Goal: Task Accomplishment & Management: Manage account settings

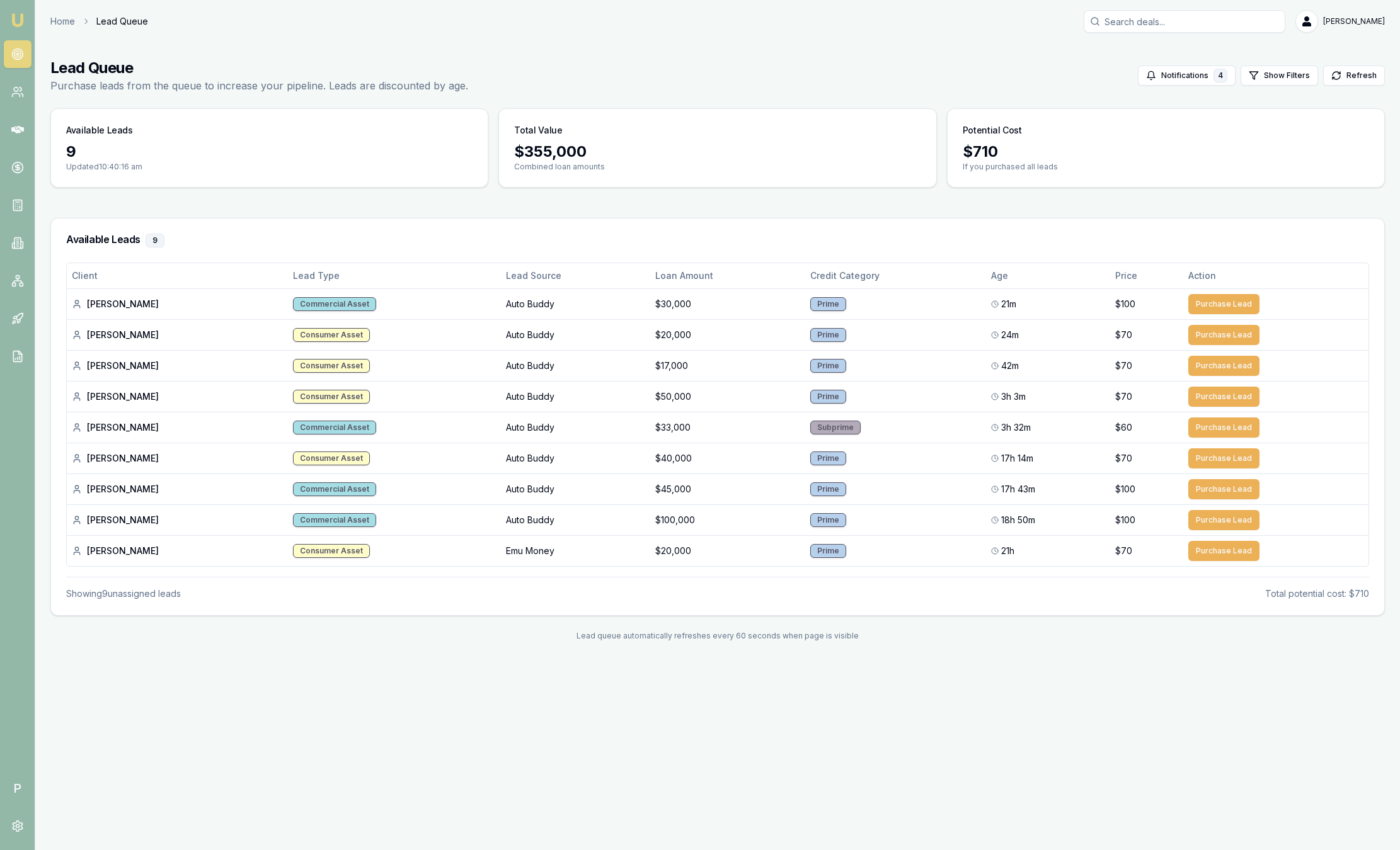
click at [14, 17] on img at bounding box center [17, 20] width 15 height 15
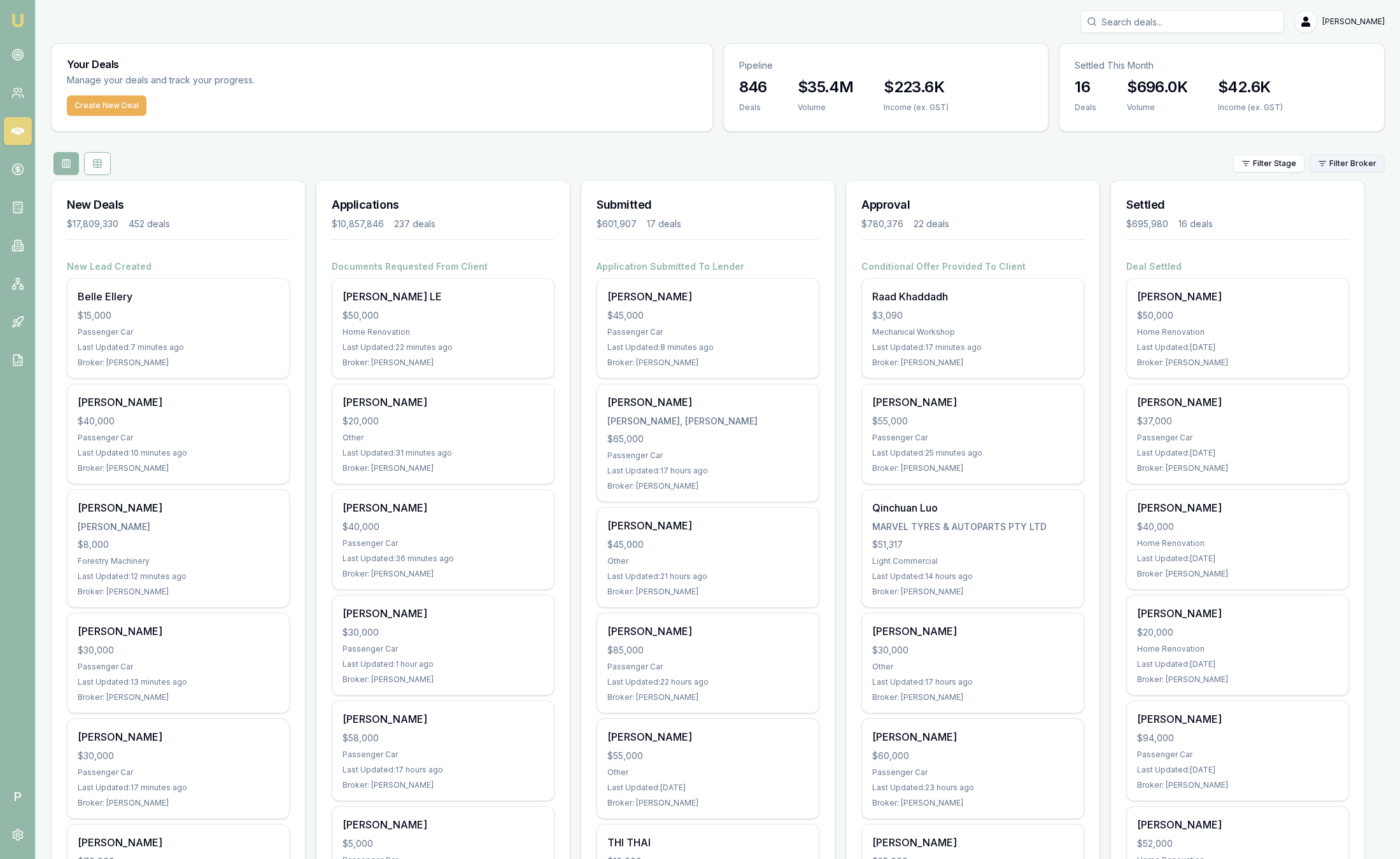
click at [1347, 163] on html "Emu Broker P Sam Crouch Toggle Menu Your Deals Manage your deals and track your…" at bounding box center [700, 429] width 1400 height 859
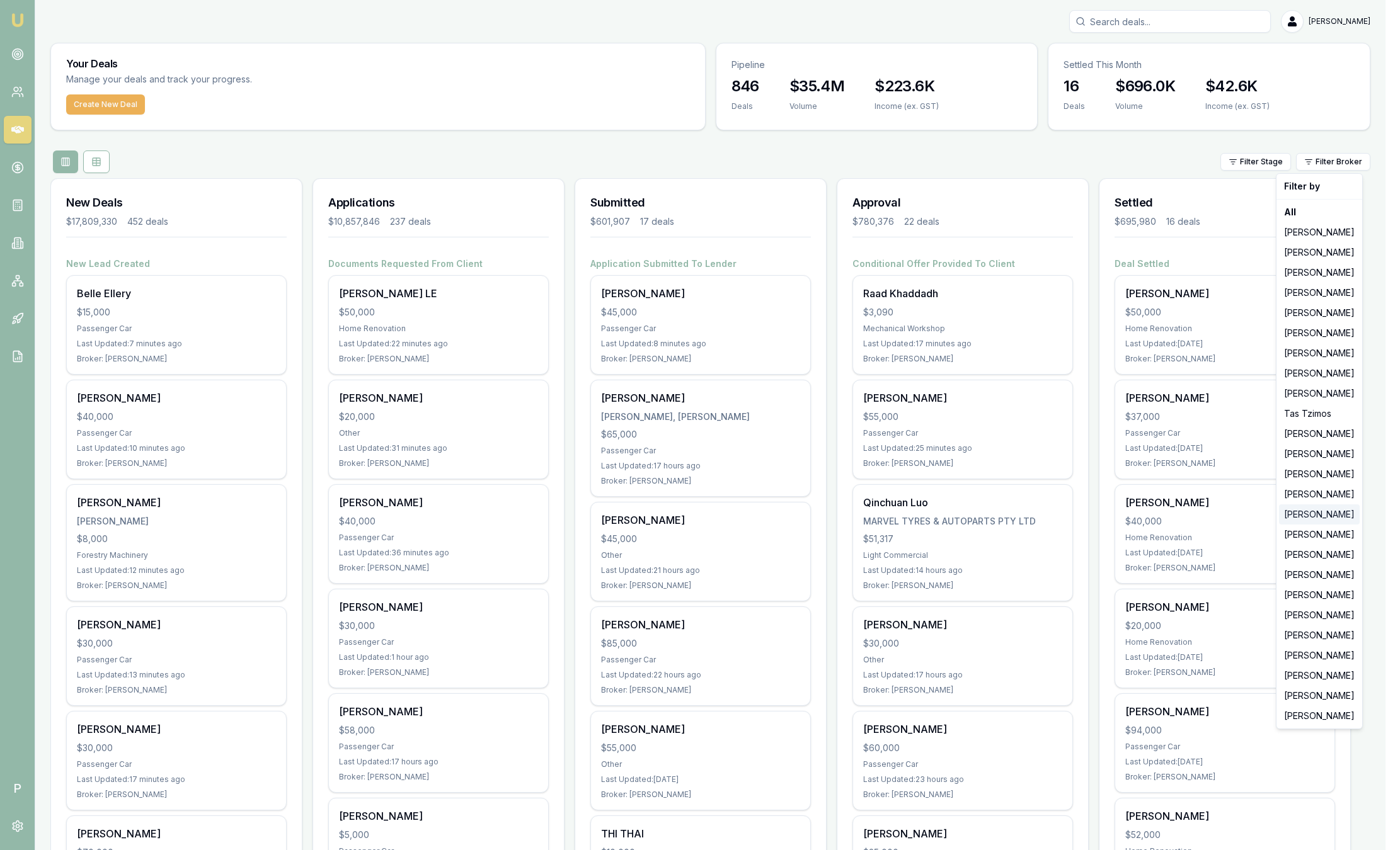
drag, startPoint x: 1291, startPoint y: 495, endPoint x: 1291, endPoint y: 516, distance: 21.0
click at [1291, 516] on div "Filter by All Jackson Fanfulla Brad Hearns Matt Leeburn Evette Abdo Matt Burn S…" at bounding box center [1319, 451] width 87 height 556
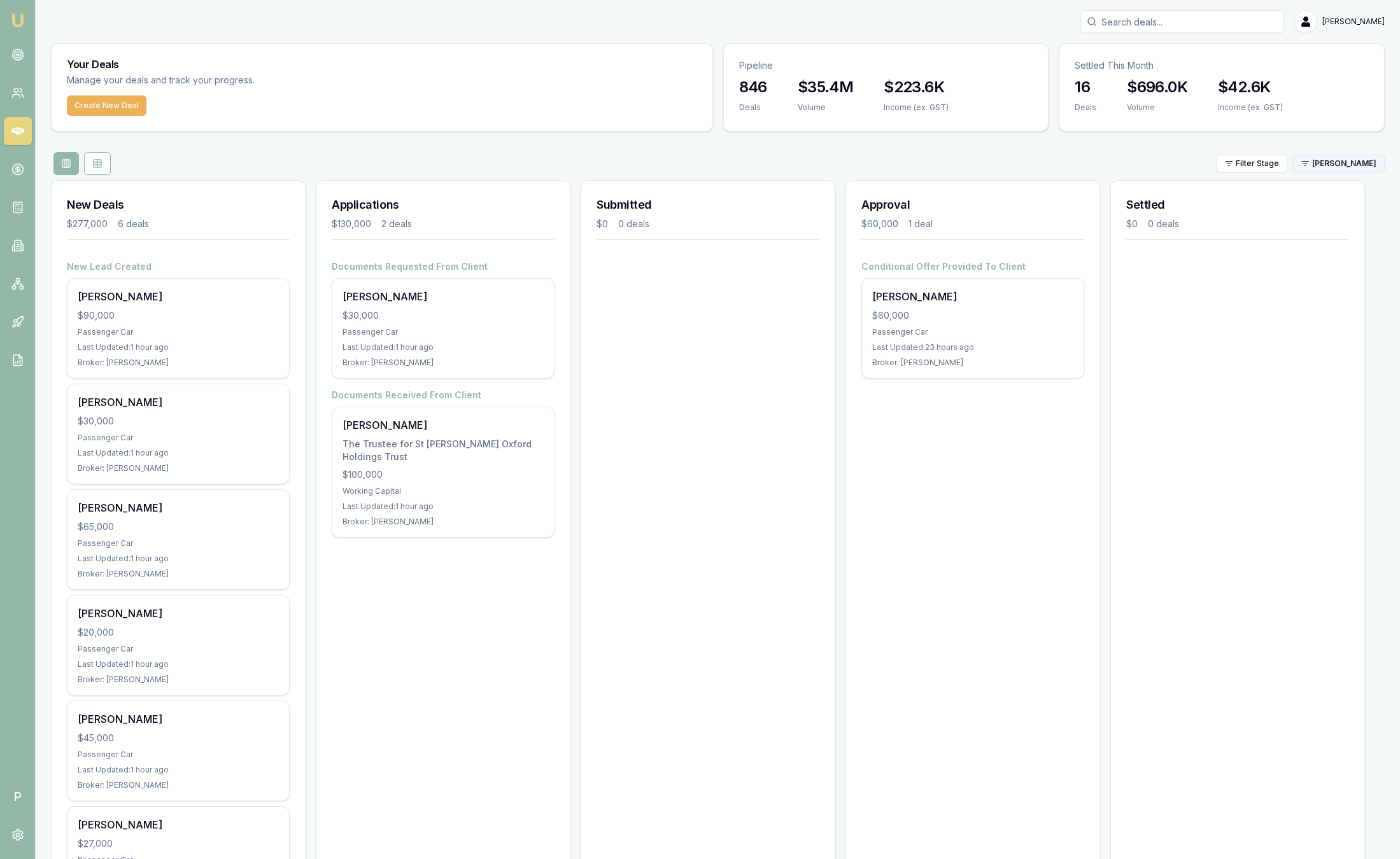
click at [1326, 171] on html "Emu Broker P Sam Crouch Toggle Menu Your Deals Manage your deals and track your…" at bounding box center [700, 429] width 1400 height 859
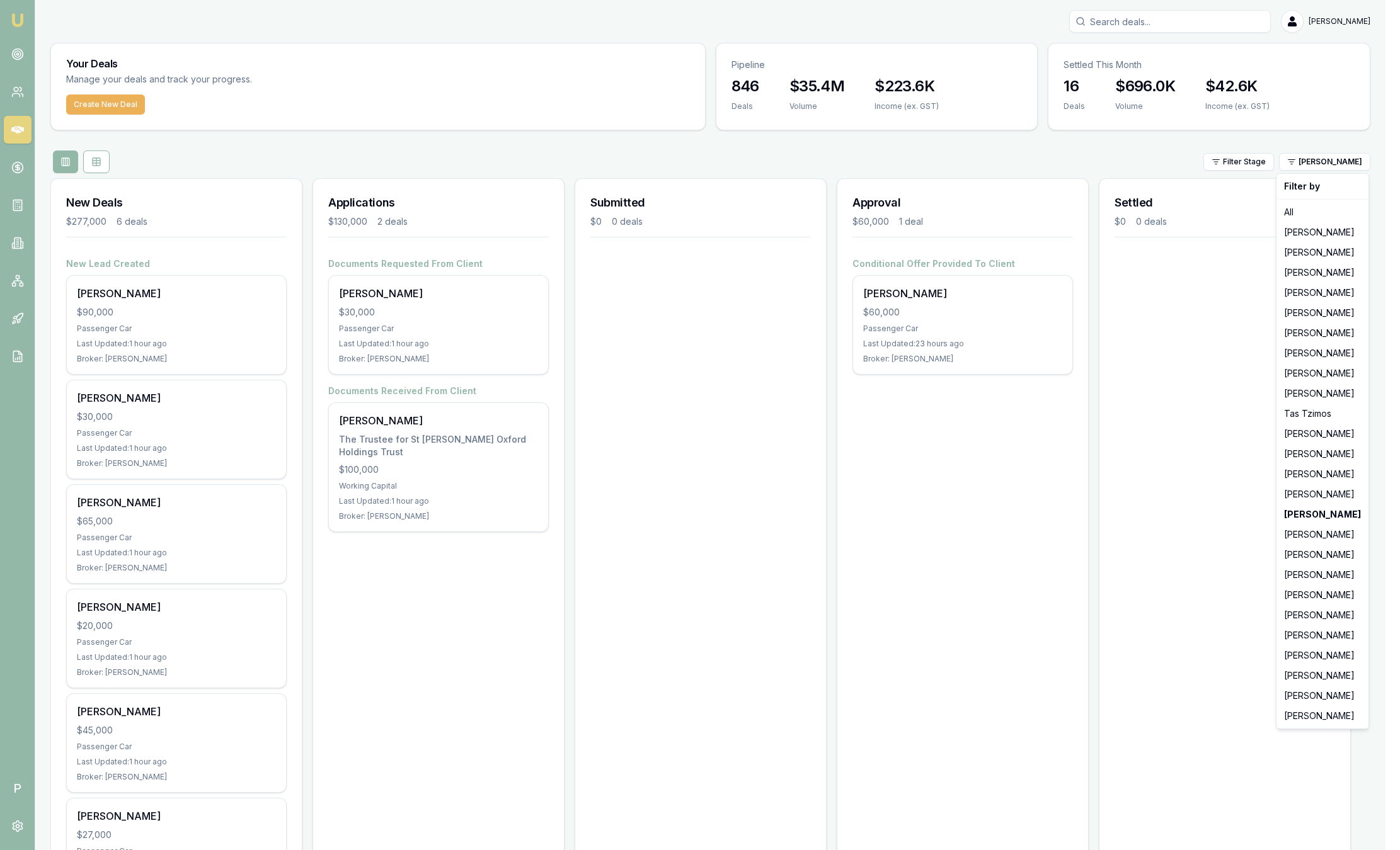
click at [214, 337] on html "Emu Broker P Sam Crouch Toggle Menu Your Deals Manage your deals and track your…" at bounding box center [700, 425] width 1400 height 850
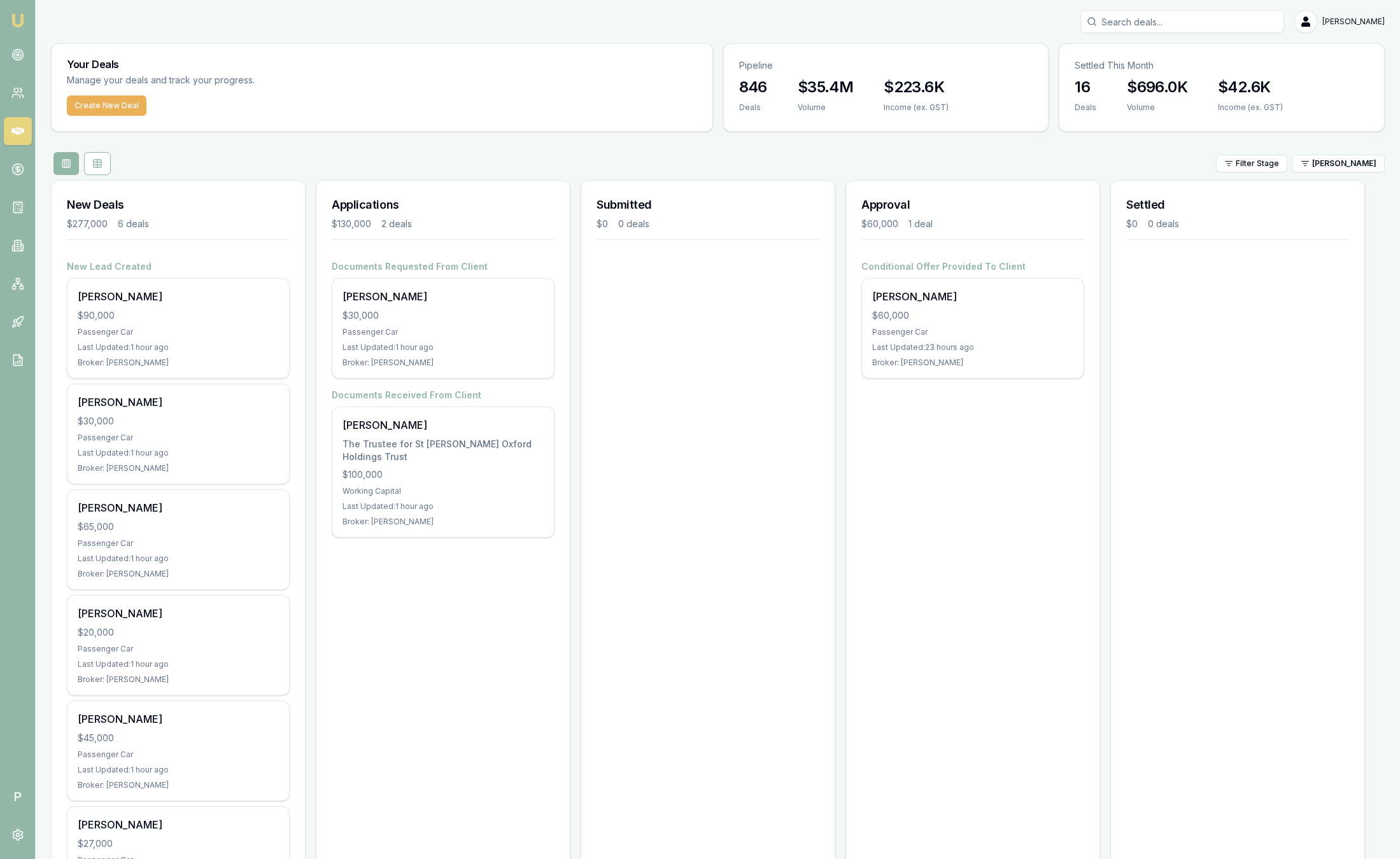
click at [216, 341] on div "Gary Thomas $90,000 Passenger Car Last Updated: 1 hour ago Broker: Peter Sarris" at bounding box center [178, 328] width 222 height 99
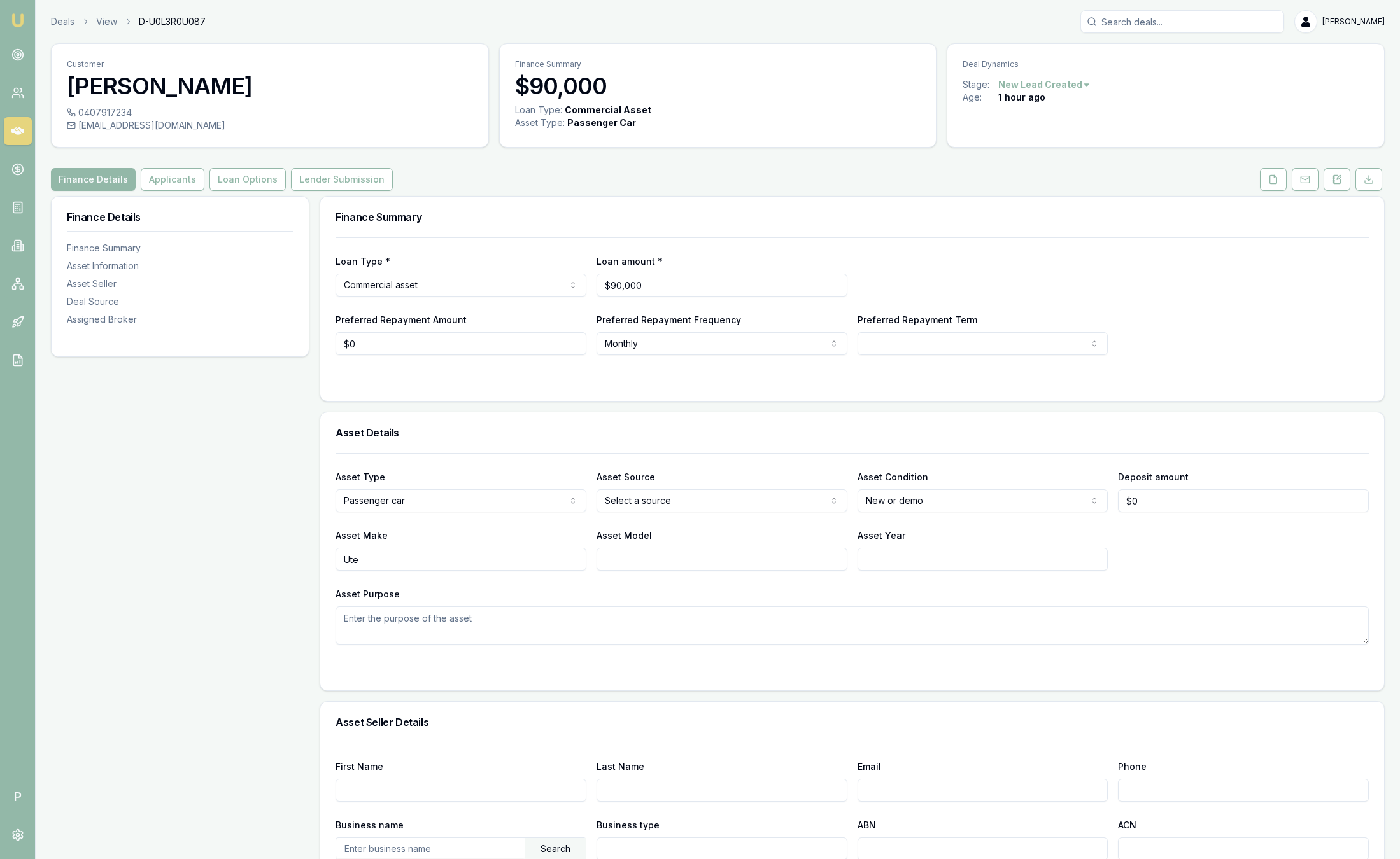
click at [16, 18] on img at bounding box center [18, 20] width 16 height 16
